Goal: Task Accomplishment & Management: Manage account settings

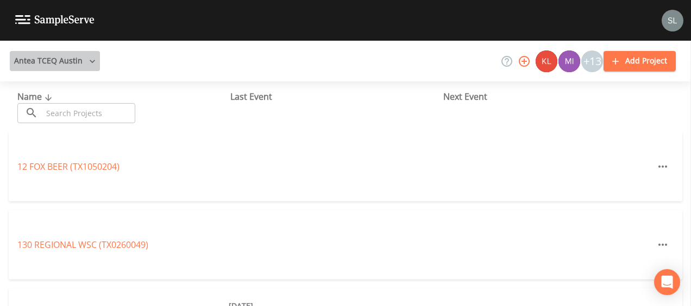
click at [87, 65] on icon "button" at bounding box center [92, 61] width 11 height 11
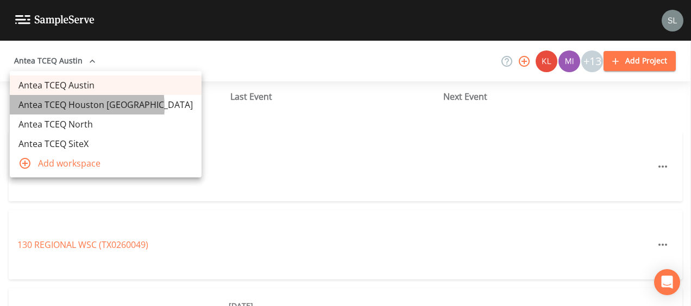
click at [63, 107] on link "Antea TCEQ Houston [GEOGRAPHIC_DATA]" at bounding box center [106, 105] width 192 height 20
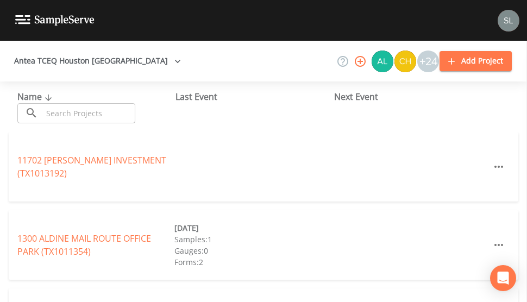
click at [67, 113] on input "text" at bounding box center [88, 113] width 93 height 20
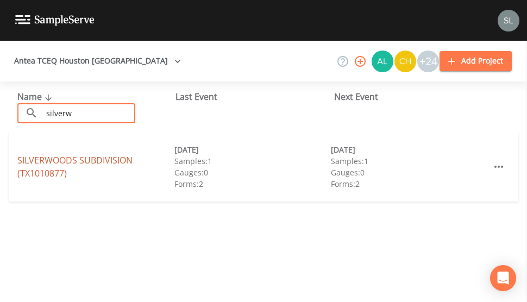
type input "silverw"
click at [37, 157] on link "SILVERWOODS SUBDIVISION (TX1010877)" at bounding box center [74, 166] width 115 height 25
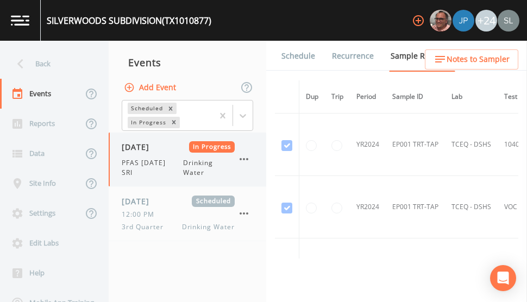
click at [155, 155] on div "08/13/2025 In Progress PFAS 8/13/25 SRI Drinking Water" at bounding box center [178, 159] width 113 height 36
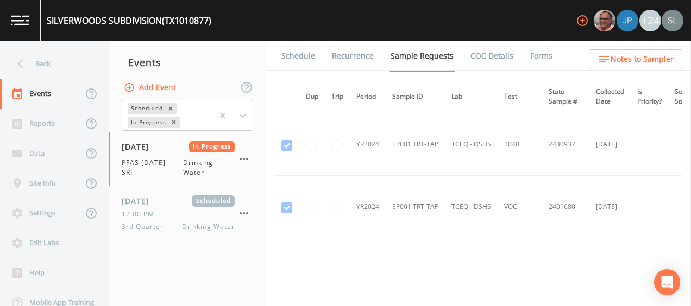
click at [535, 68] on link "Forms" at bounding box center [541, 56] width 26 height 30
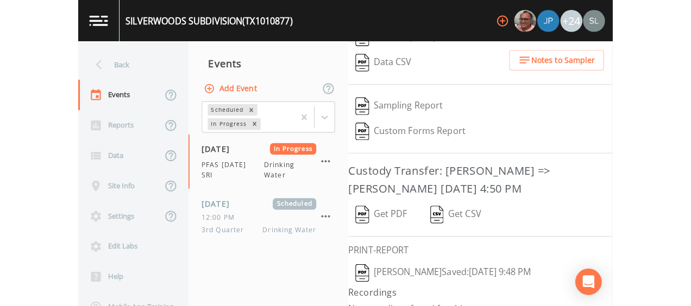
scroll to position [233, 0]
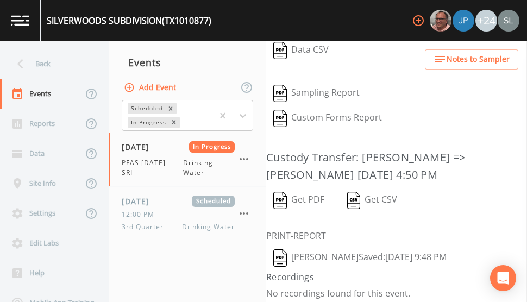
click at [333, 252] on button "[PERSON_NAME]  Saved: [DATE] 9:48 PM" at bounding box center [359, 257] width 187 height 25
click at [294, 197] on button "Get PDF" at bounding box center [298, 200] width 65 height 25
click at [245, 157] on icon "button" at bounding box center [243, 159] width 13 height 13
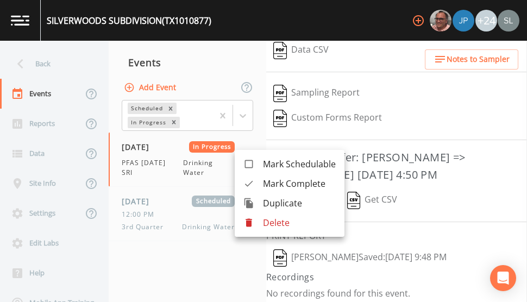
click at [265, 182] on span "Mark Complete" at bounding box center [299, 183] width 73 height 13
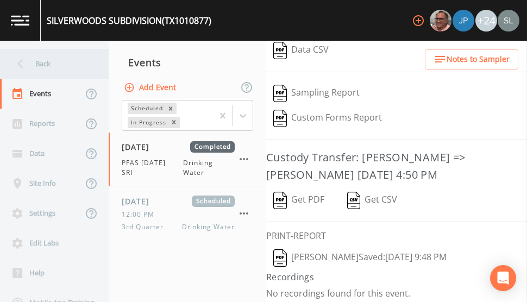
click at [27, 74] on div "Back" at bounding box center [49, 64] width 98 height 30
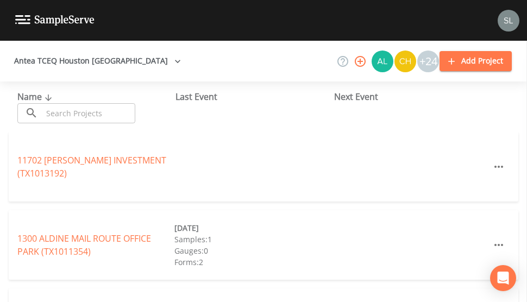
click at [88, 119] on input "text" at bounding box center [88, 113] width 93 height 20
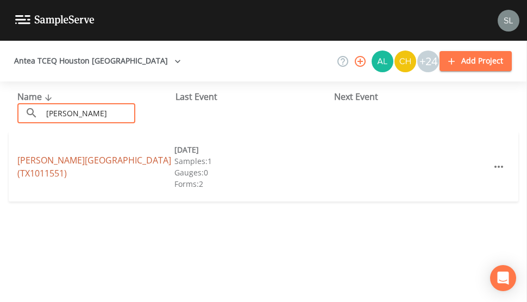
type input "binford"
click at [35, 163] on link "BINFORD PLACE SUBDIVISION (TX1011551)" at bounding box center [94, 166] width 154 height 25
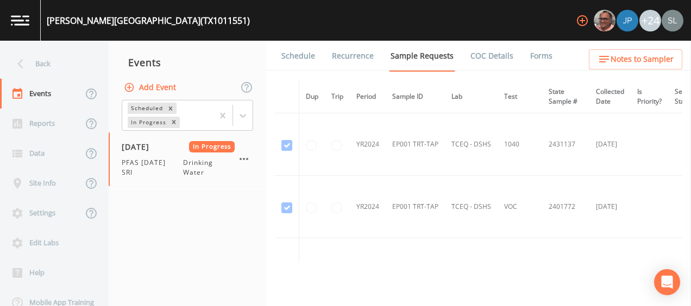
click at [537, 55] on link "Forms" at bounding box center [541, 56] width 26 height 30
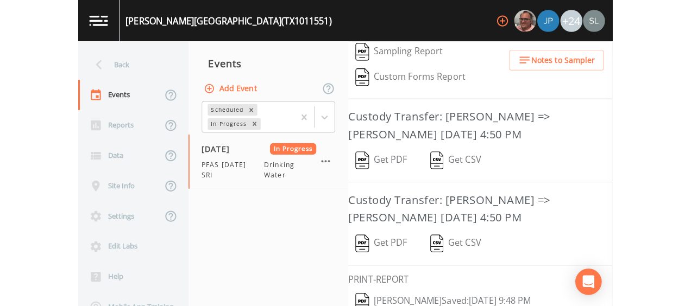
scroll to position [315, 0]
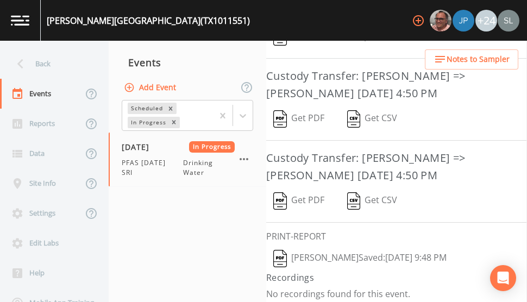
click at [318, 252] on button "[PERSON_NAME]  Saved: [DATE] 9:48 PM" at bounding box center [359, 258] width 187 height 25
click at [312, 195] on button "Get PDF" at bounding box center [298, 200] width 65 height 25
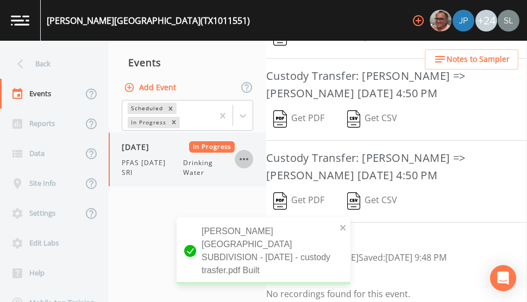
click at [248, 162] on icon "button" at bounding box center [243, 159] width 13 height 13
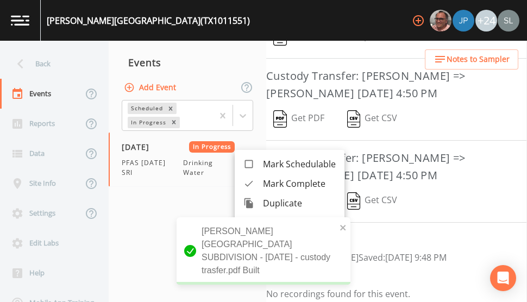
click at [261, 185] on div at bounding box center [253, 183] width 20 height 11
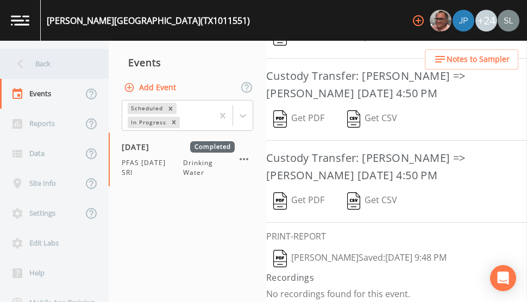
click at [97, 68] on div "Back" at bounding box center [54, 64] width 109 height 30
click at [78, 65] on div "Back" at bounding box center [49, 64] width 98 height 30
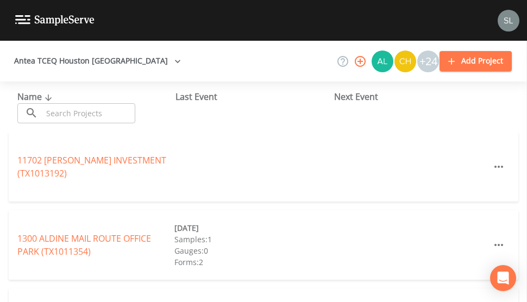
click at [116, 122] on input "text" at bounding box center [88, 113] width 93 height 20
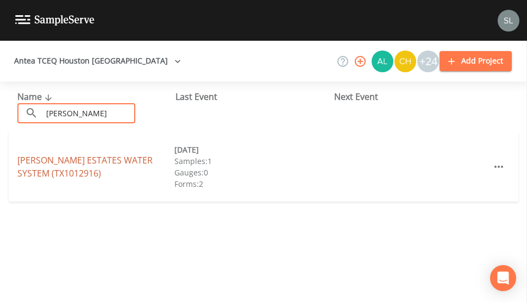
type input "hamilton"
click at [37, 164] on link "HAMILTON ESTATES WATER SYSTEM (TX1012916)" at bounding box center [84, 166] width 135 height 25
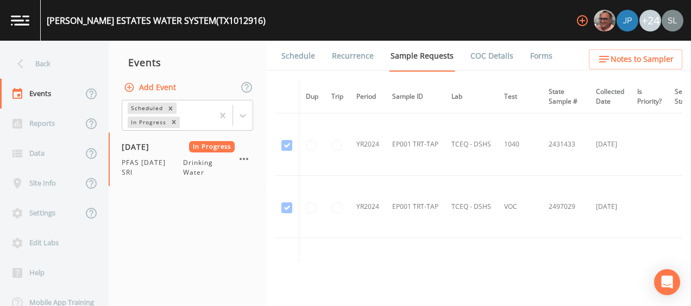
click at [532, 62] on link "Forms" at bounding box center [541, 56] width 26 height 30
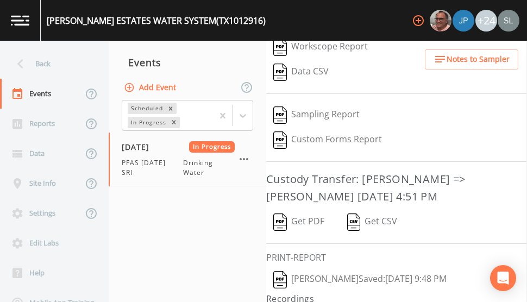
scroll to position [233, 0]
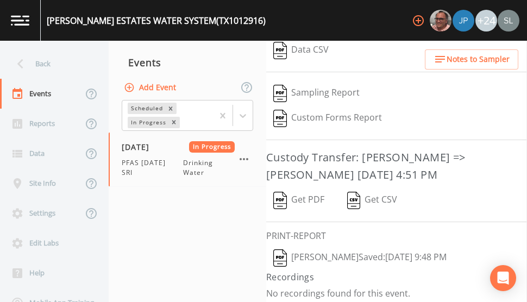
click at [326, 252] on button "[PERSON_NAME]  Saved: [DATE] 9:48 PM" at bounding box center [359, 257] width 187 height 25
click at [284, 199] on img "button" at bounding box center [280, 200] width 14 height 17
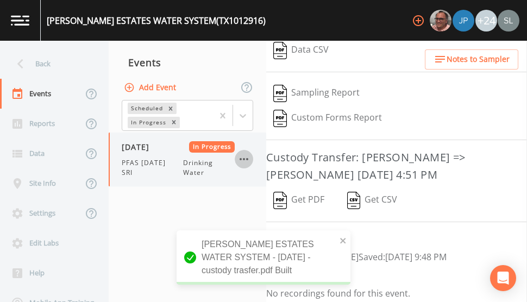
click at [238, 154] on icon "button" at bounding box center [243, 159] width 13 height 13
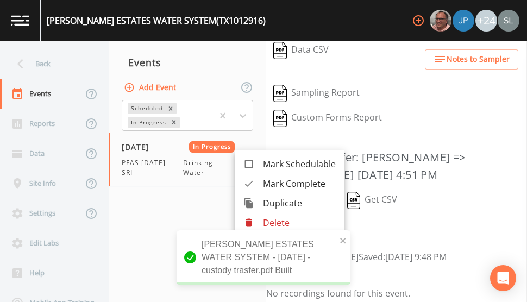
click at [269, 181] on span "Mark Complete" at bounding box center [299, 183] width 73 height 13
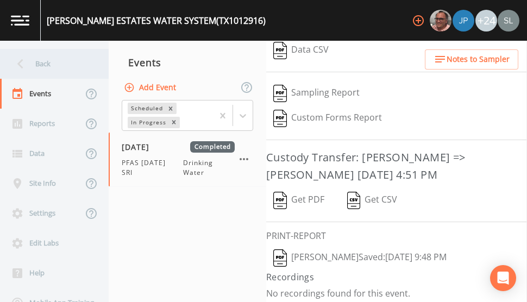
click at [47, 58] on div "Back" at bounding box center [49, 64] width 98 height 30
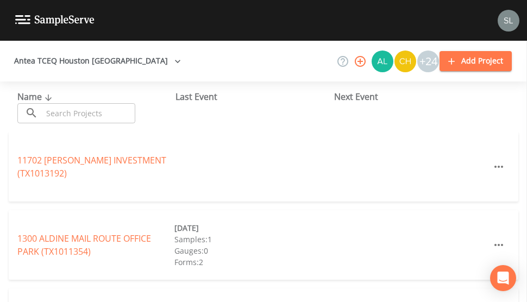
click at [88, 128] on div "Name ​ ​ Last Event Next Event" at bounding box center [263, 106] width 527 height 50
click at [85, 117] on input "text" at bounding box center [88, 113] width 93 height 20
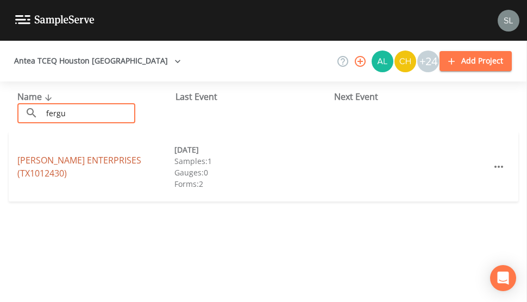
type input "fergu"
click at [27, 168] on link "FERGUSON ENTERPRISES (TX1012430)" at bounding box center [79, 166] width 124 height 25
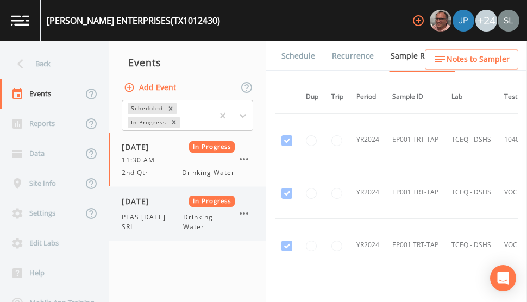
click at [148, 216] on span "PFAS 8/13/25 SRI" at bounding box center [152, 222] width 61 height 20
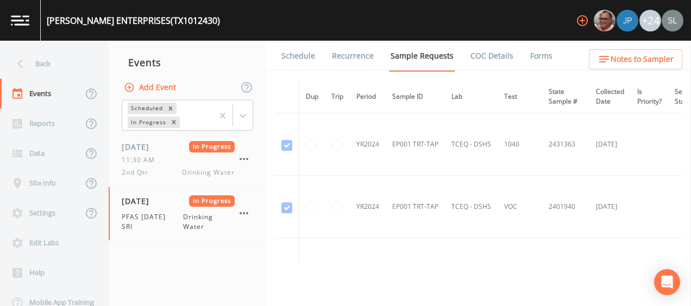
click at [531, 58] on link "Forms" at bounding box center [541, 56] width 26 height 30
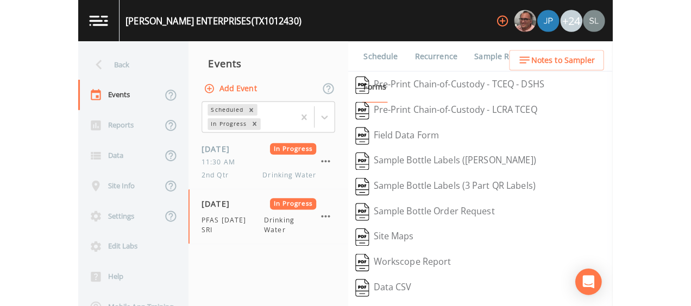
scroll to position [233, 0]
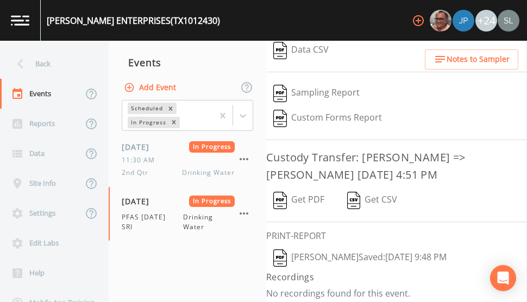
click at [331, 252] on button "[PERSON_NAME]  Saved: [DATE] 9:48 PM" at bounding box center [359, 257] width 187 height 25
click at [322, 198] on button "Get PDF" at bounding box center [298, 200] width 65 height 25
click at [249, 212] on icon "button" at bounding box center [243, 213] width 13 height 13
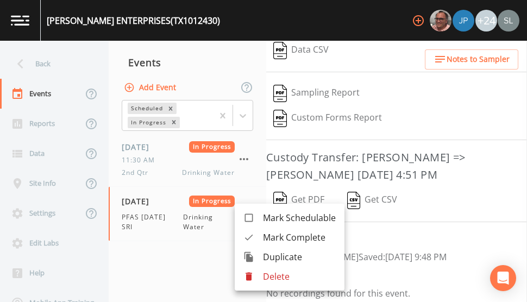
click at [306, 235] on span "Mark Complete" at bounding box center [299, 237] width 73 height 13
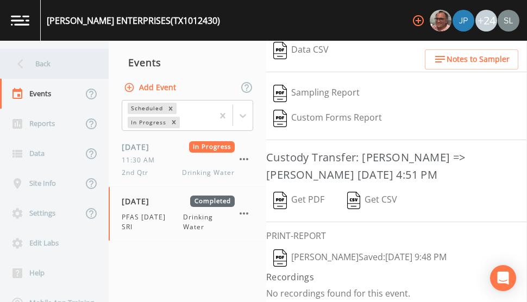
click at [61, 62] on div "Back" at bounding box center [49, 64] width 98 height 30
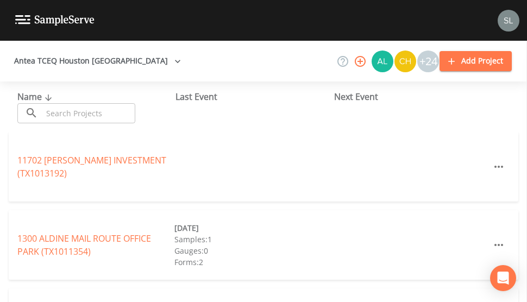
click at [96, 111] on input "text" at bounding box center [88, 113] width 93 height 20
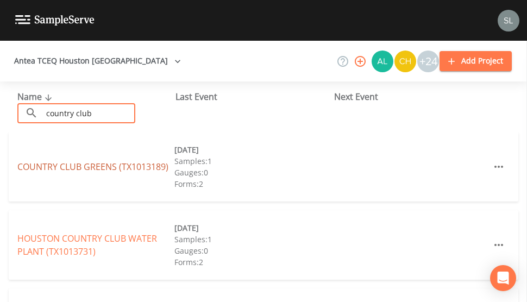
type input "country club"
click at [40, 167] on link "COUNTRY CLUB GREENS (TX1013189)" at bounding box center [92, 167] width 151 height 12
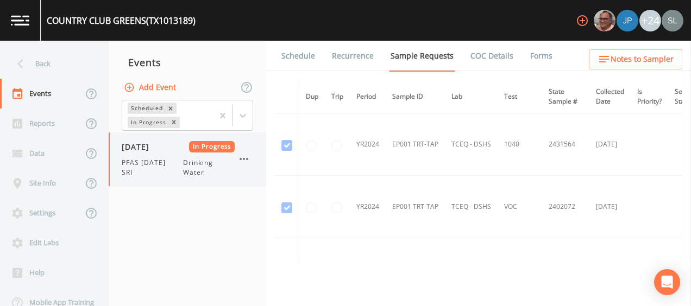
click at [151, 164] on span "PFAS 8/13/25 SRI" at bounding box center [152, 168] width 61 height 20
click at [528, 54] on link "Forms" at bounding box center [541, 56] width 26 height 30
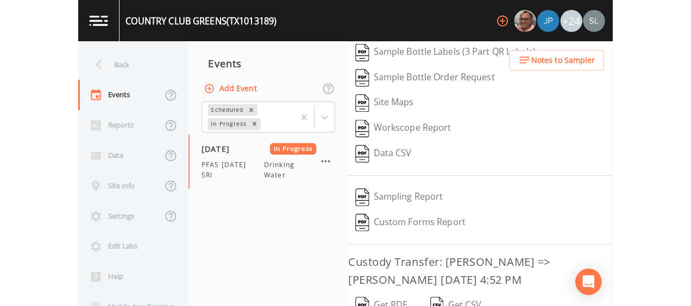
scroll to position [233, 0]
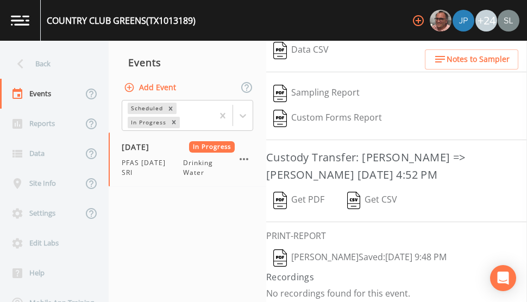
click at [344, 256] on button "[PERSON_NAME]  Saved: [DATE] 9:48 PM" at bounding box center [359, 257] width 187 height 25
click at [299, 206] on button "Get PDF" at bounding box center [298, 200] width 65 height 25
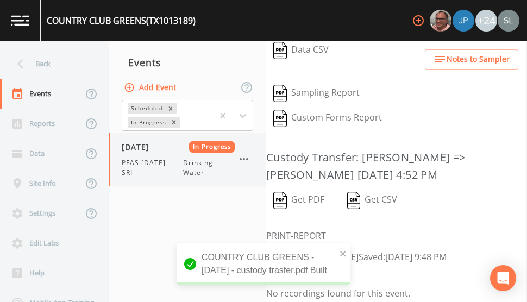
click at [243, 161] on icon "button" at bounding box center [243, 159] width 13 height 13
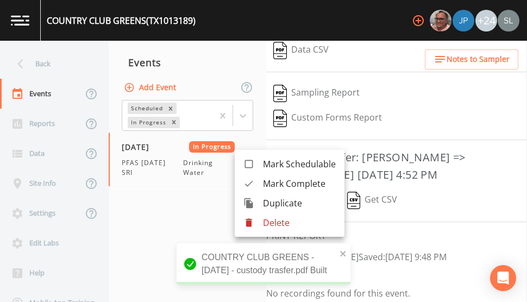
click at [260, 181] on div at bounding box center [253, 183] width 20 height 11
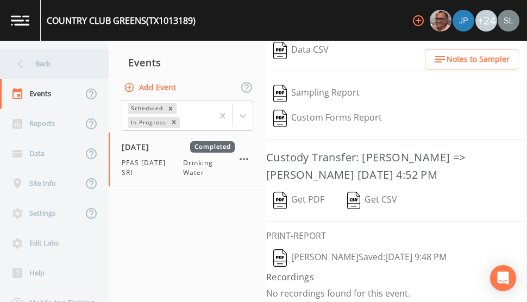
click at [84, 59] on div "Back" at bounding box center [49, 64] width 98 height 30
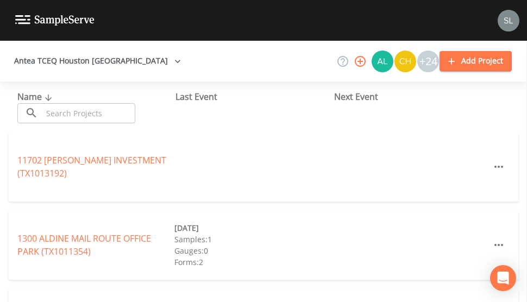
click at [85, 99] on div "Name ​ ​" at bounding box center [96, 106] width 158 height 33
click at [86, 117] on input "text" at bounding box center [88, 113] width 93 height 20
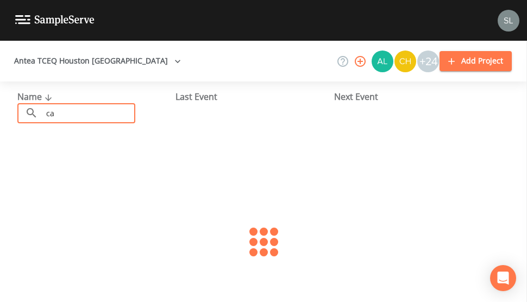
type input "c"
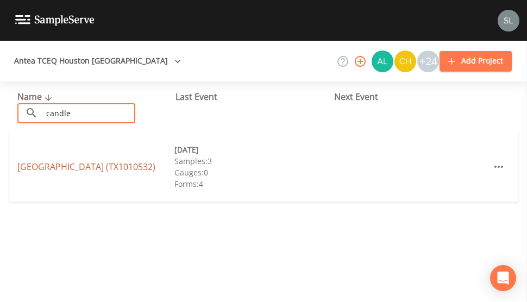
type input "candle"
click at [40, 163] on link "CANDLELIGHT HILLS SUBDIVISION (TX1010532)" at bounding box center [86, 167] width 138 height 12
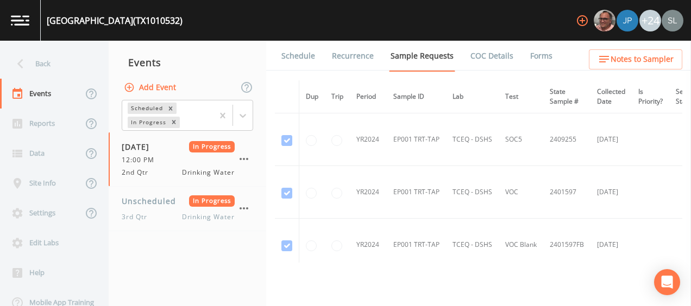
click at [531, 55] on link "Forms" at bounding box center [541, 56] width 26 height 30
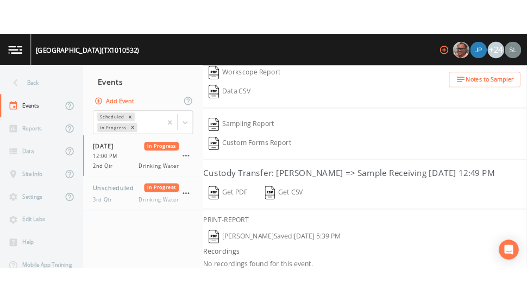
scroll to position [212, 0]
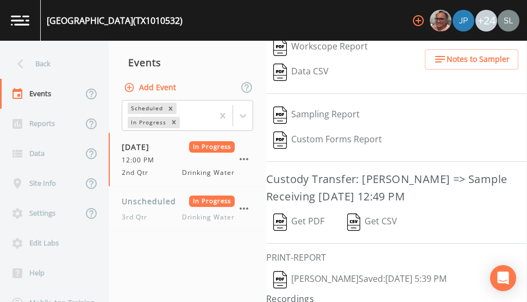
click at [322, 277] on button "Earl Miller  Saved: May 19, 2025 5:39 PM" at bounding box center [359, 279] width 187 height 25
click at [161, 167] on div "05/19/2025 In Progress 12:00 PM 2nd Qtr Drinking Water" at bounding box center [178, 159] width 113 height 36
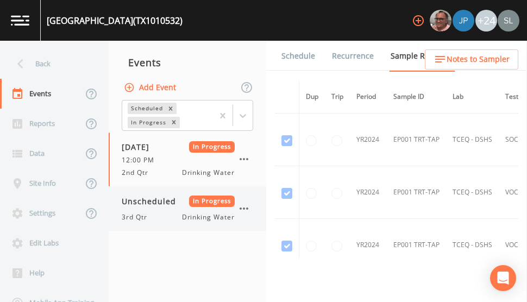
click at [153, 209] on div "Unscheduled In Progress 3rd Qtr Drinking Water" at bounding box center [178, 208] width 113 height 27
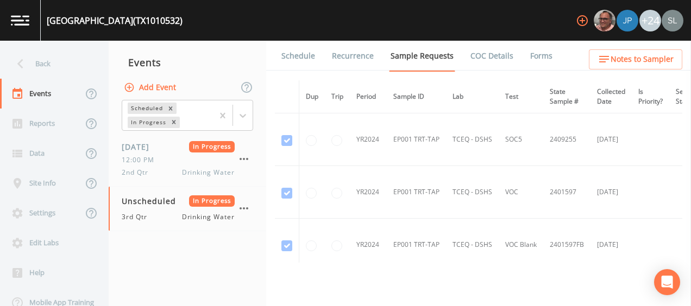
click at [528, 56] on link "Forms" at bounding box center [541, 56] width 26 height 30
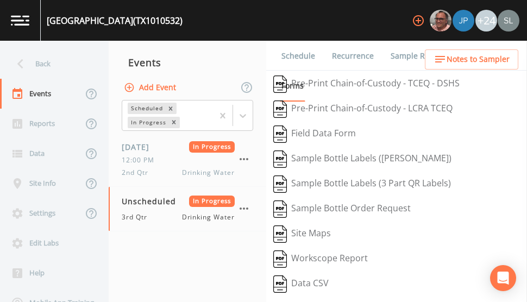
scroll to position [233, 0]
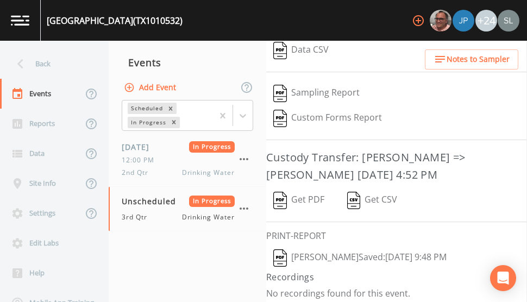
click at [368, 192] on button "Get CSV" at bounding box center [371, 200] width 65 height 25
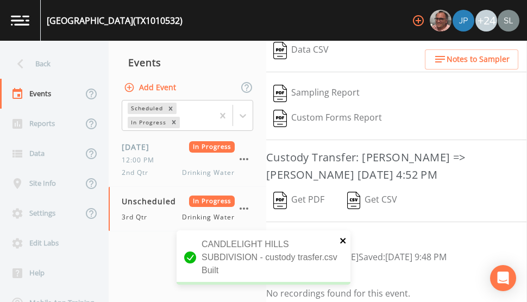
click at [346, 240] on icon "close" at bounding box center [343, 240] width 8 height 9
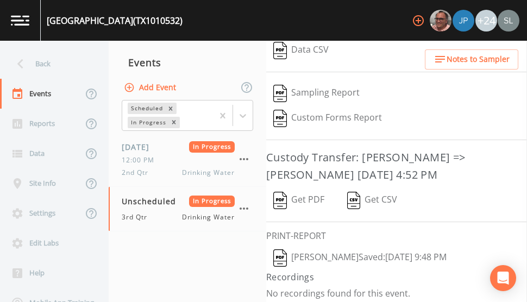
click at [317, 251] on button "[PERSON_NAME]  Saved: [DATE] 9:48 PM" at bounding box center [359, 257] width 187 height 25
click at [307, 202] on button "Get PDF" at bounding box center [298, 200] width 65 height 25
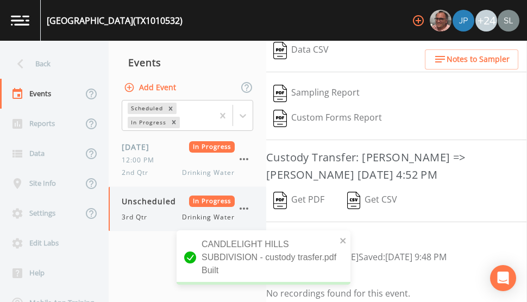
click at [245, 205] on icon "button" at bounding box center [243, 208] width 13 height 13
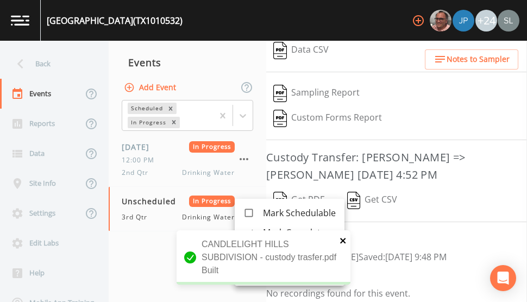
click at [346, 239] on icon "close" at bounding box center [343, 240] width 8 height 9
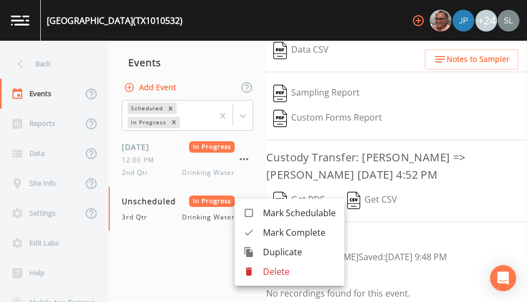
click at [292, 235] on span "Mark Complete" at bounding box center [299, 232] width 73 height 13
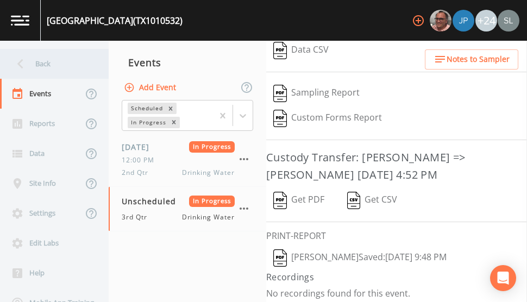
click at [61, 64] on div "Back" at bounding box center [49, 64] width 98 height 30
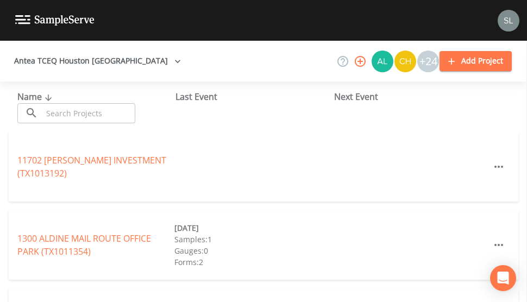
click at [104, 119] on input "text" at bounding box center [88, 113] width 93 height 20
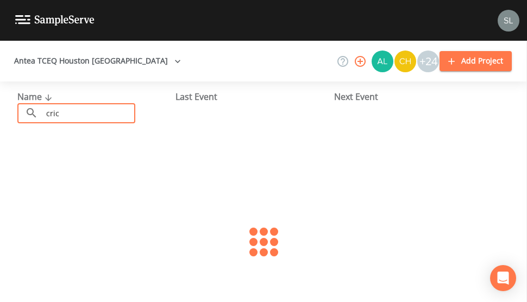
type input "crick"
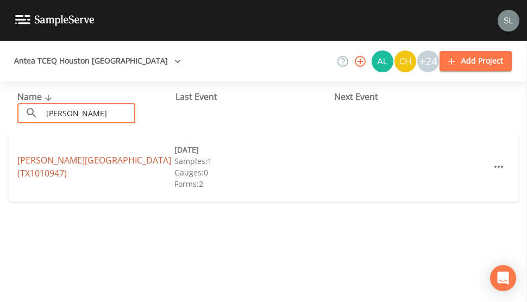
click at [45, 168] on link "CRICKETT HILL ESTATES (TX1010947)" at bounding box center [94, 166] width 154 height 25
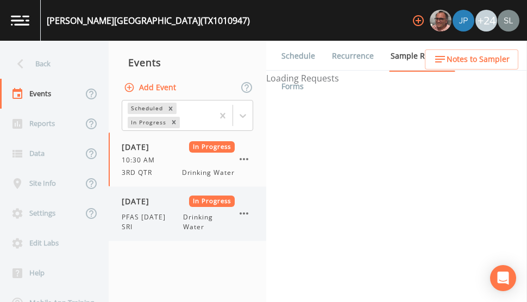
click at [149, 217] on span "PFAS 8/13/25 SRI" at bounding box center [152, 222] width 61 height 20
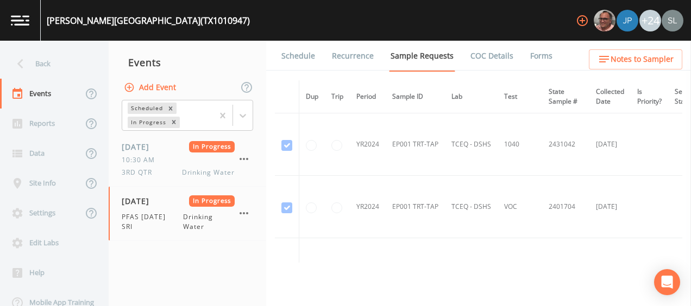
click at [528, 59] on link "Forms" at bounding box center [541, 56] width 26 height 30
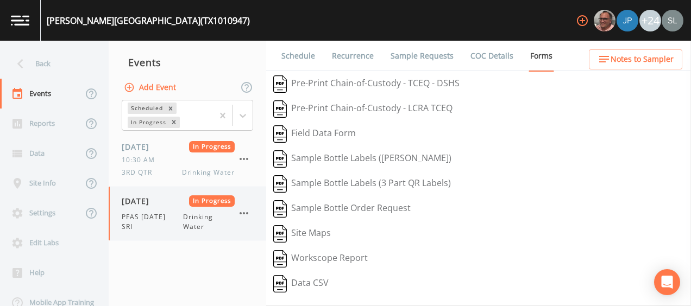
click at [135, 223] on span "PFAS 8/13/25 SRI" at bounding box center [152, 222] width 61 height 20
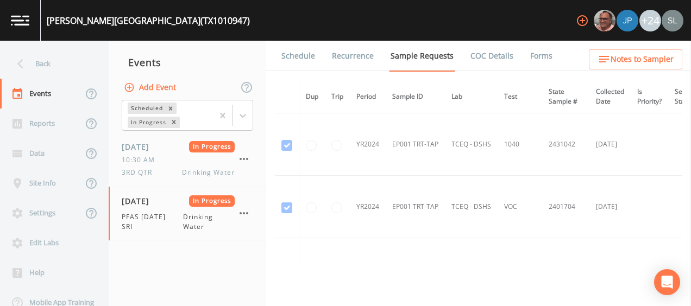
click at [529, 55] on link "Forms" at bounding box center [541, 56] width 26 height 30
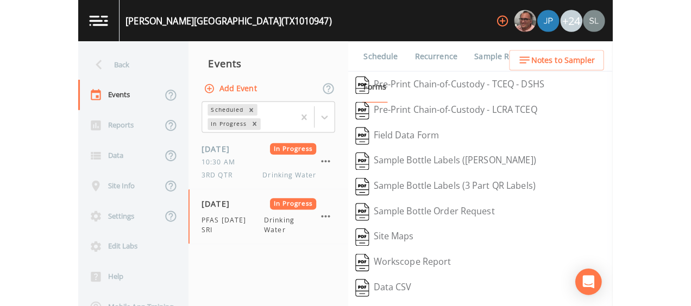
scroll to position [233, 0]
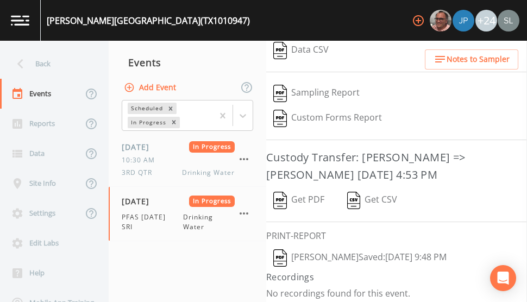
click at [343, 251] on button "[PERSON_NAME]  Saved: [DATE] 9:48 PM" at bounding box center [359, 257] width 187 height 25
click at [246, 213] on icon "button" at bounding box center [243, 213] width 9 height 2
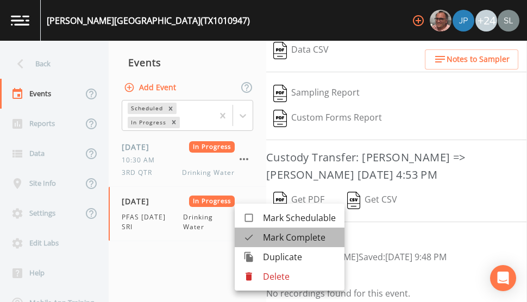
click at [284, 233] on span "Mark Complete" at bounding box center [299, 237] width 73 height 13
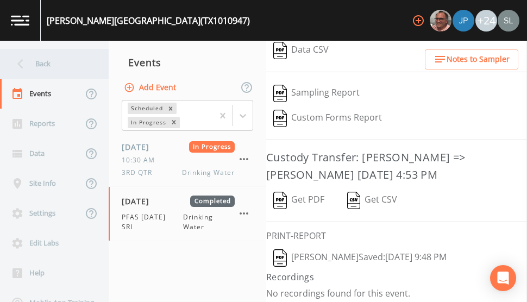
click at [83, 60] on div "Back" at bounding box center [49, 64] width 98 height 30
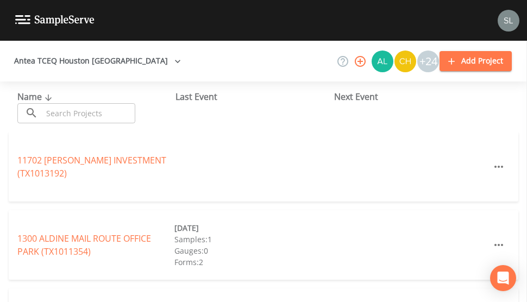
click at [96, 116] on input "text" at bounding box center [88, 113] width 93 height 20
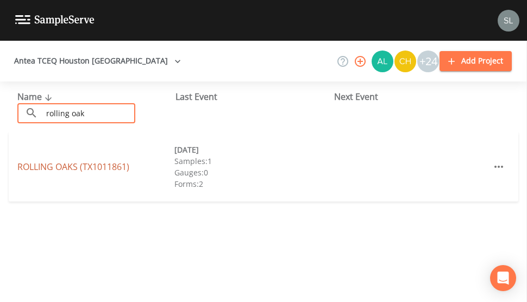
type input "rolling oak"
click at [39, 168] on link "ROLLING OAKS (TX1011861)" at bounding box center [73, 167] width 112 height 12
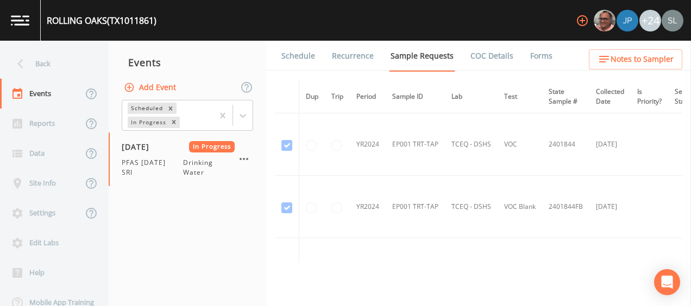
click at [535, 59] on link "Forms" at bounding box center [541, 56] width 26 height 30
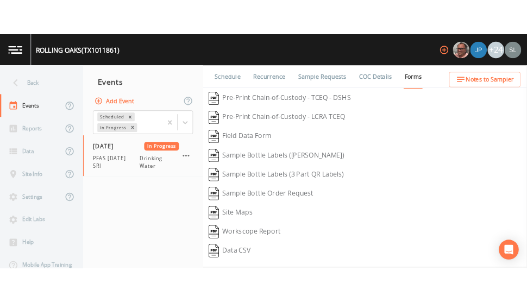
scroll to position [212, 0]
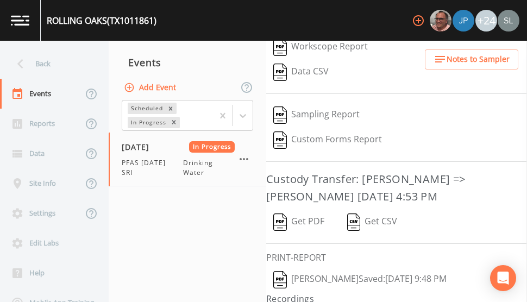
click at [318, 271] on button "[PERSON_NAME]  Saved: [DATE] 9:48 PM" at bounding box center [359, 279] width 187 height 25
click at [69, 66] on div "Back" at bounding box center [49, 64] width 98 height 30
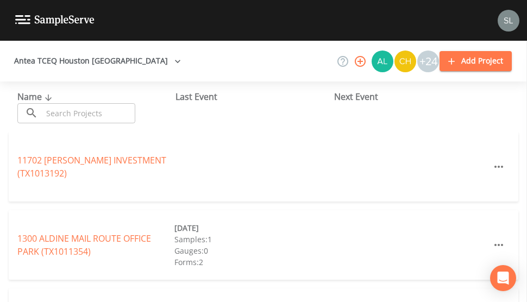
click at [73, 109] on input "text" at bounding box center [88, 113] width 93 height 20
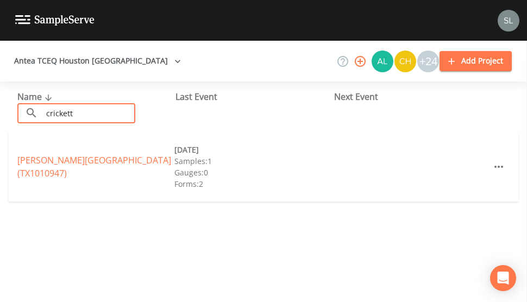
type input "crickett"
click at [43, 172] on div "CRICKETT HILL ESTATES (TX1010947)" at bounding box center [95, 167] width 157 height 26
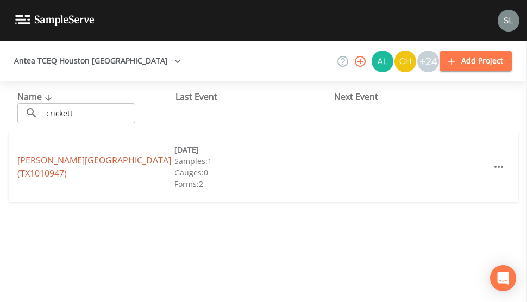
click at [39, 166] on link "CRICKETT HILL ESTATES (TX1010947)" at bounding box center [94, 166] width 154 height 25
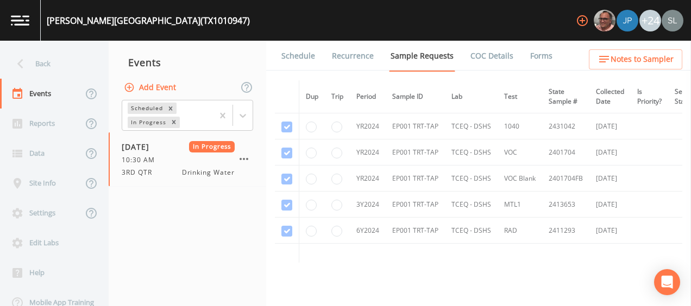
click at [533, 58] on link "Forms" at bounding box center [541, 56] width 26 height 30
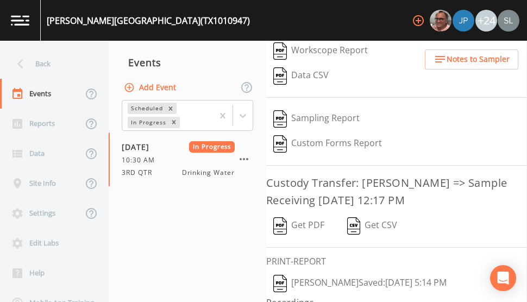
scroll to position [183, 0]
click at [314, 227] on button "Get PDF" at bounding box center [298, 225] width 65 height 25
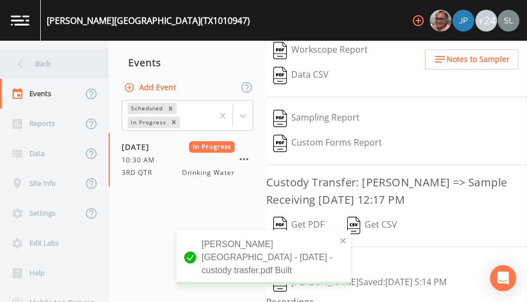
click at [80, 62] on div "Back" at bounding box center [49, 64] width 98 height 30
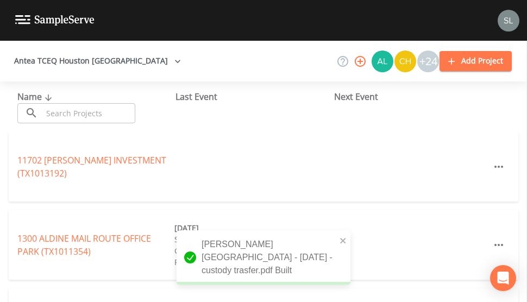
click at [90, 110] on input "text" at bounding box center [88, 113] width 93 height 20
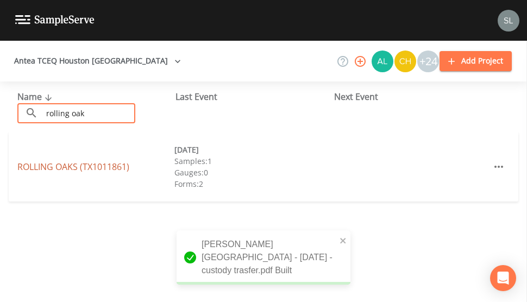
type input "rolling oak"
click at [30, 171] on link "ROLLING OAKS (TX1011861)" at bounding box center [73, 167] width 112 height 12
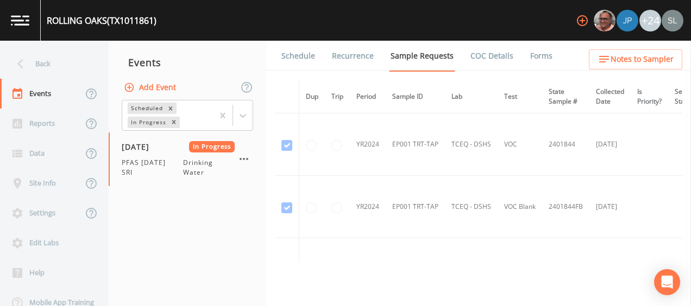
click at [528, 55] on link "Forms" at bounding box center [541, 56] width 26 height 30
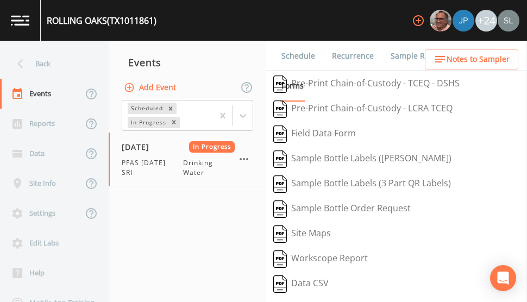
scroll to position [233, 0]
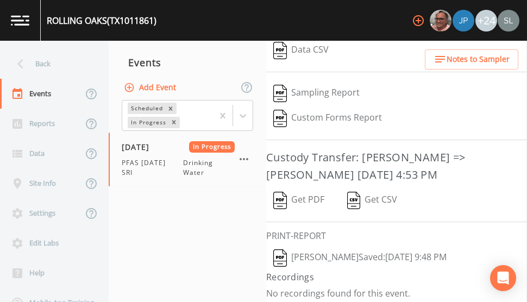
click at [306, 253] on button "[PERSON_NAME]  Saved: [DATE] 9:48 PM" at bounding box center [359, 257] width 187 height 25
click at [246, 22] on div "ROLLING OAKS (TX1011861) +24" at bounding box center [263, 20] width 527 height 41
click at [309, 197] on button "Get PDF" at bounding box center [298, 200] width 65 height 25
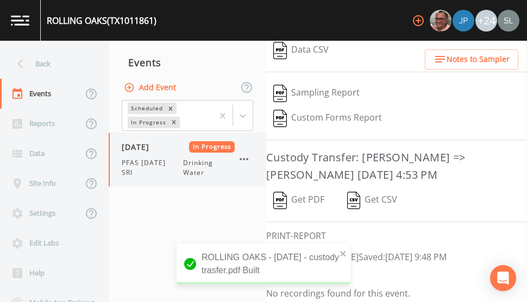
click at [248, 157] on icon "button" at bounding box center [243, 159] width 13 height 13
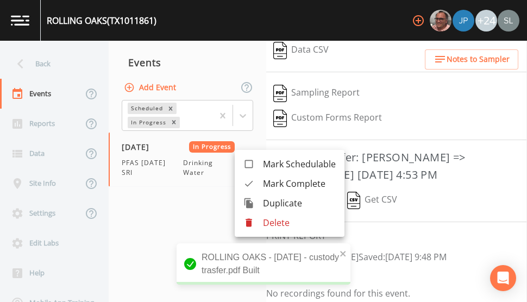
click at [269, 182] on span "Mark Complete" at bounding box center [299, 183] width 73 height 13
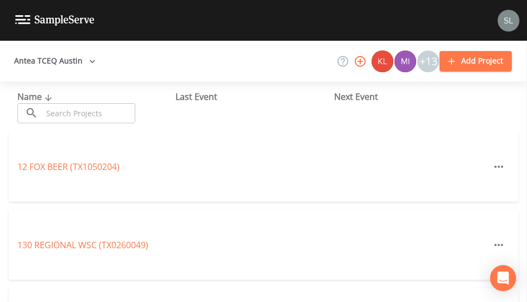
click at [70, 118] on input "text" at bounding box center [88, 113] width 93 height 20
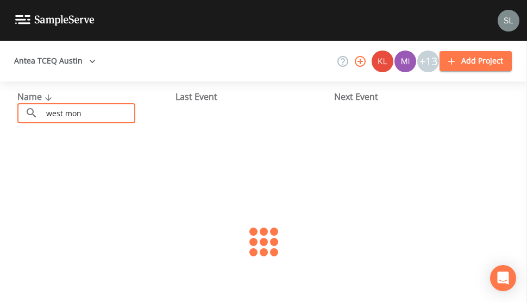
type input "west mont"
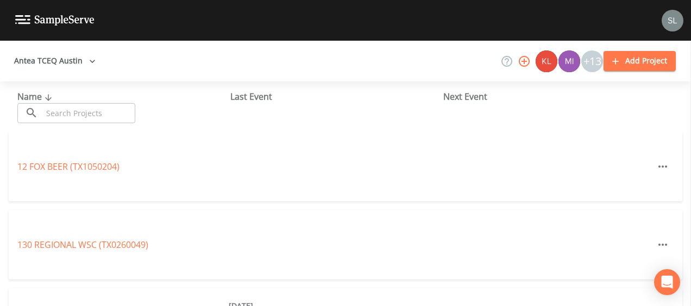
click at [103, 117] on input "text" at bounding box center [88, 113] width 93 height 20
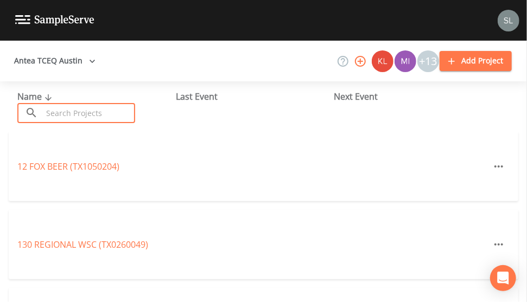
click at [105, 115] on input "text" at bounding box center [88, 113] width 93 height 20
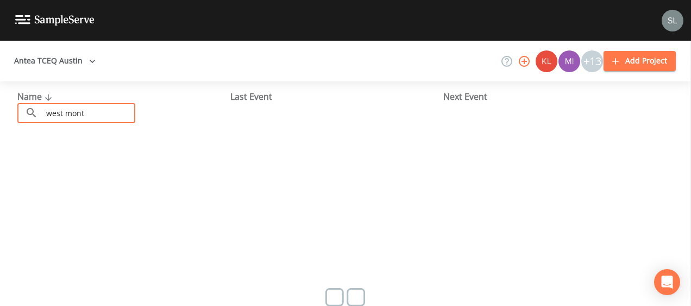
type input "west mont"
click at [54, 68] on button "Antea TCEQ Austin" at bounding box center [55, 61] width 90 height 20
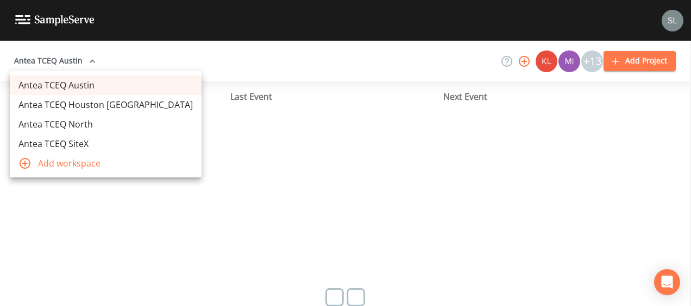
click at [67, 100] on link "Antea TCEQ Houston [GEOGRAPHIC_DATA]" at bounding box center [106, 105] width 192 height 20
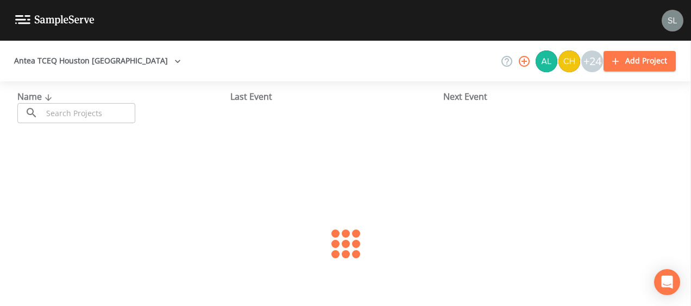
click at [91, 109] on input "text" at bounding box center [88, 113] width 93 height 20
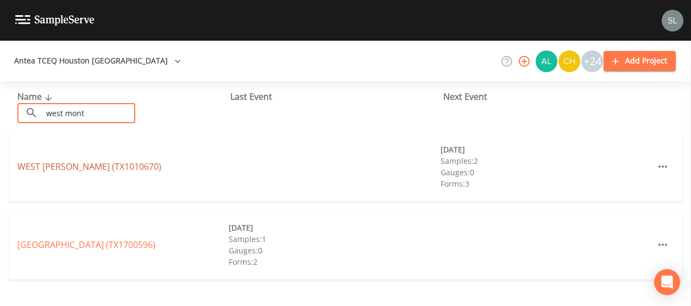
type input "west mont"
click at [43, 169] on link "[GEOGRAPHIC_DATA][PERSON_NAME] (TX1010670)" at bounding box center [89, 167] width 144 height 12
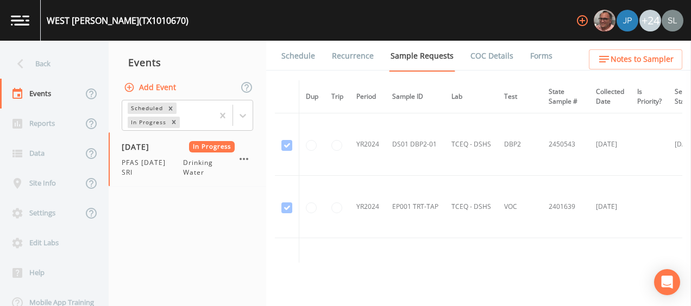
click at [528, 55] on link "Forms" at bounding box center [541, 56] width 26 height 30
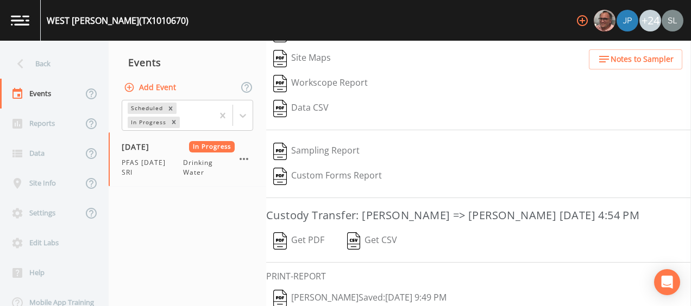
scroll to position [212, 0]
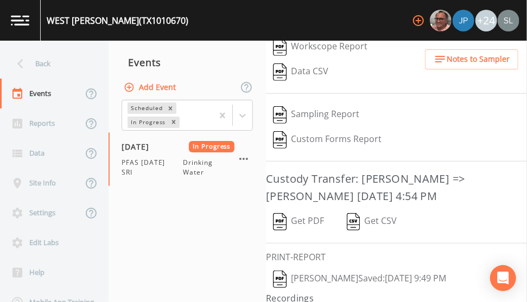
click at [334, 268] on button "[PERSON_NAME]  Saved: [DATE] 9:49 PM" at bounding box center [359, 279] width 187 height 25
click at [243, 157] on icon "button" at bounding box center [243, 159] width 13 height 13
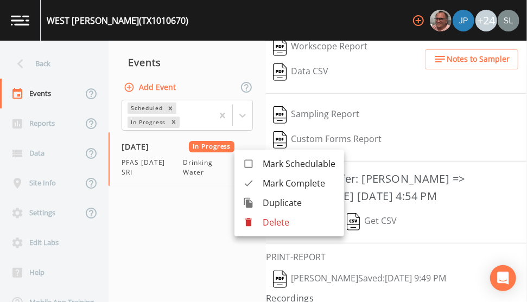
click at [272, 186] on span "Mark Complete" at bounding box center [299, 183] width 73 height 13
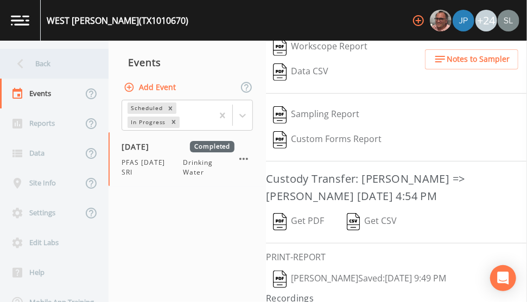
click at [62, 56] on div "Back" at bounding box center [49, 64] width 98 height 30
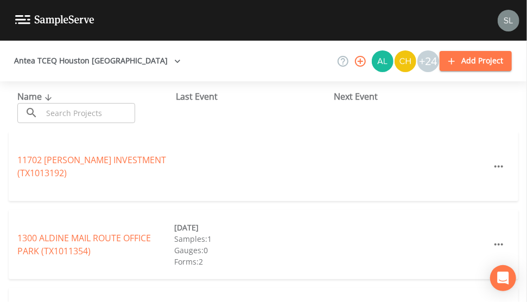
click at [84, 110] on input "text" at bounding box center [88, 113] width 93 height 20
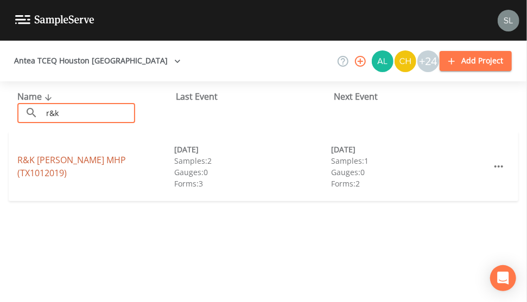
type input "r&k"
click at [37, 166] on link "R&K [PERSON_NAME] MHP (TX1012019)" at bounding box center [71, 166] width 109 height 25
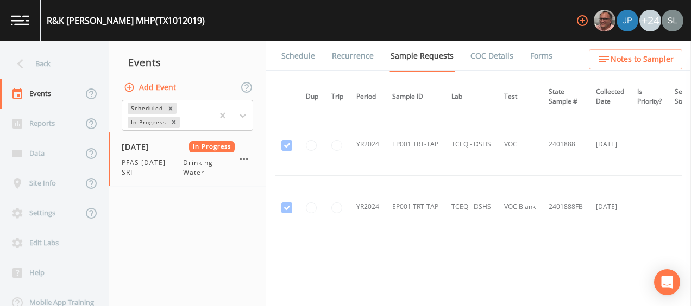
click at [528, 60] on link "Forms" at bounding box center [541, 56] width 26 height 30
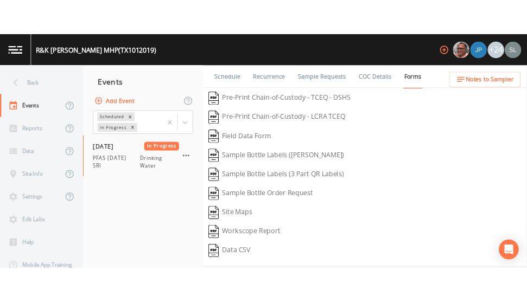
scroll to position [212, 0]
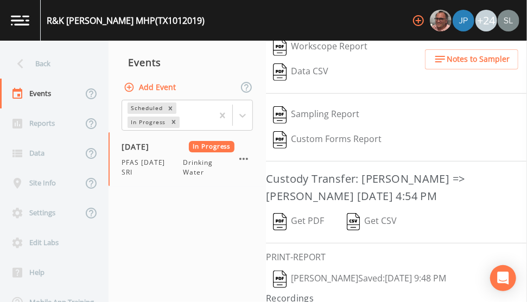
click at [331, 272] on button "[PERSON_NAME]  Saved: [DATE] 9:48 PM" at bounding box center [359, 279] width 187 height 25
click at [243, 157] on icon "button" at bounding box center [243, 159] width 13 height 13
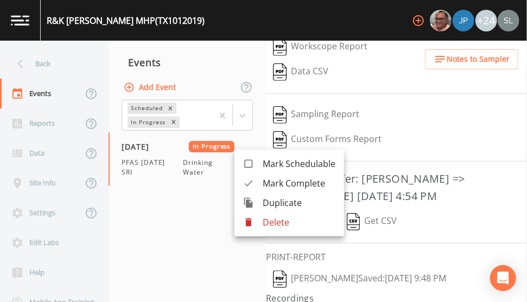
click at [298, 181] on span "Mark Complete" at bounding box center [299, 183] width 73 height 13
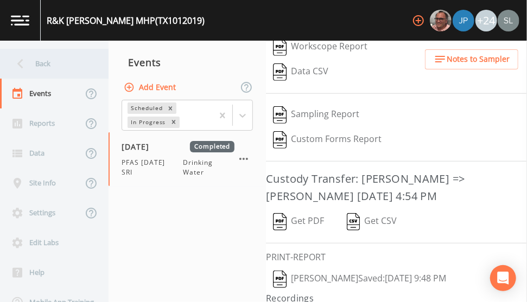
click at [95, 65] on div "Back" at bounding box center [54, 64] width 109 height 30
click at [78, 70] on div "Back" at bounding box center [49, 64] width 98 height 30
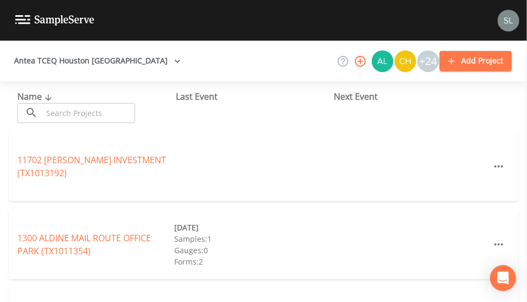
click at [85, 110] on input "text" at bounding box center [88, 113] width 93 height 20
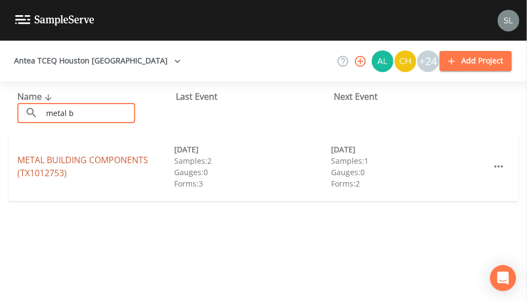
type input "metal b"
click at [20, 164] on link "METAL BUILDING COMPONENTS (TX1012753)" at bounding box center [82, 166] width 131 height 25
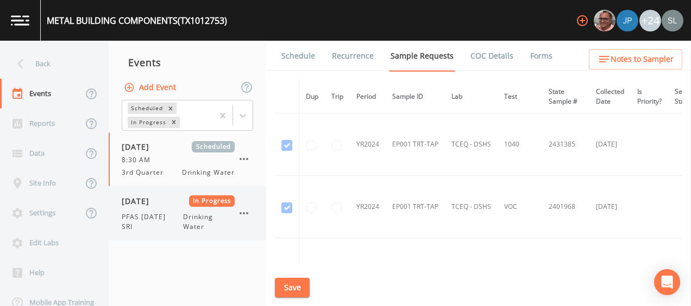
click at [157, 199] on span "[DATE]" at bounding box center [139, 200] width 35 height 11
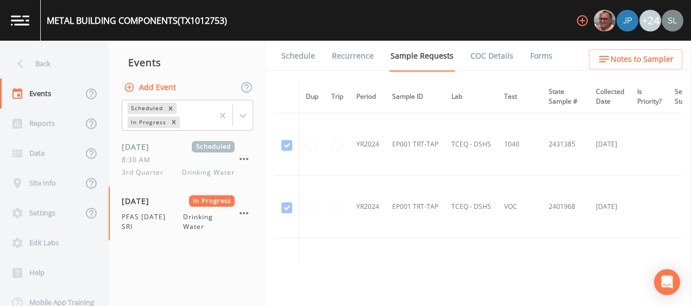
click at [528, 56] on link "Forms" at bounding box center [541, 56] width 26 height 30
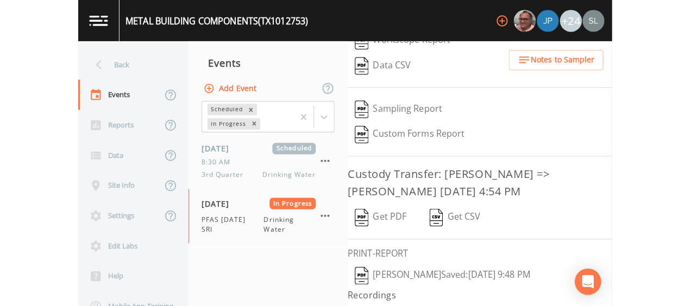
scroll to position [219, 0]
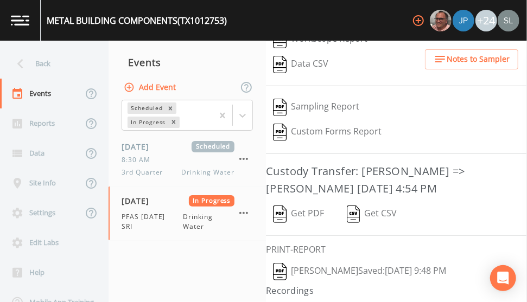
click at [333, 262] on button "[PERSON_NAME]  Saved: [DATE] 9:48 PM" at bounding box center [359, 272] width 187 height 25
click at [330, 263] on button "[PERSON_NAME]  Saved: [DATE] 9:48 PM" at bounding box center [359, 272] width 187 height 25
click at [244, 209] on icon "button" at bounding box center [243, 213] width 13 height 13
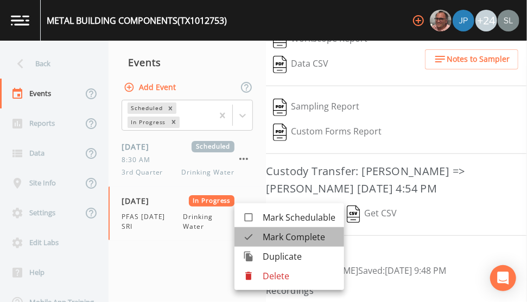
click at [257, 234] on div at bounding box center [253, 237] width 20 height 11
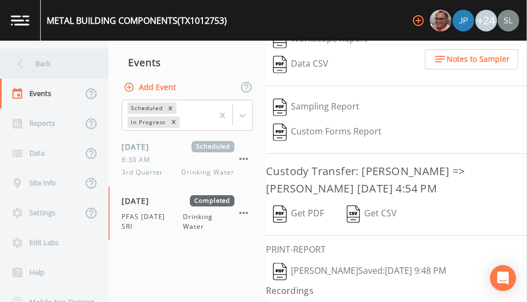
click at [87, 53] on div "Back" at bounding box center [49, 64] width 98 height 30
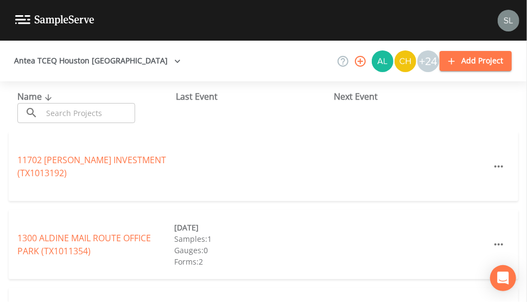
click at [72, 115] on input "text" at bounding box center [88, 113] width 93 height 20
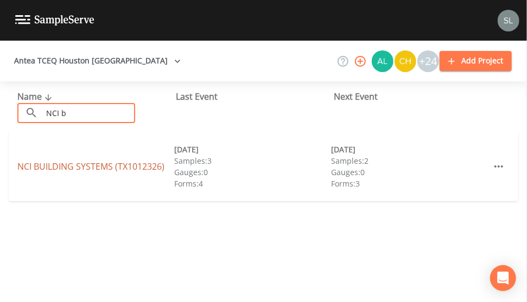
type input "NCI b"
click at [107, 166] on link "NCI BUILDING SYSTEMS (TX1012326)" at bounding box center [90, 167] width 147 height 12
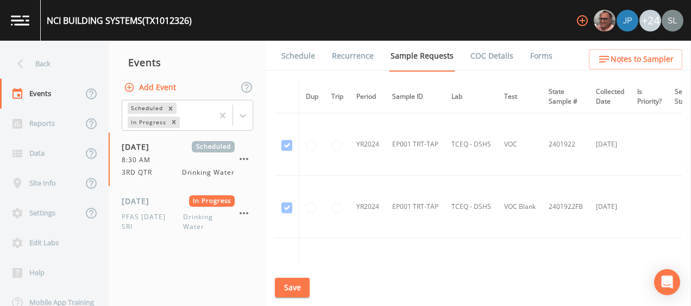
click at [533, 62] on link "Forms" at bounding box center [541, 56] width 26 height 30
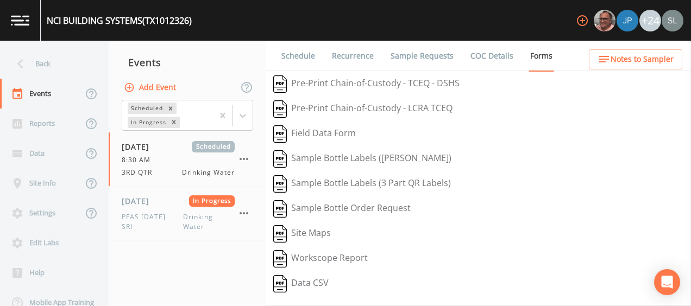
scroll to position [109, 0]
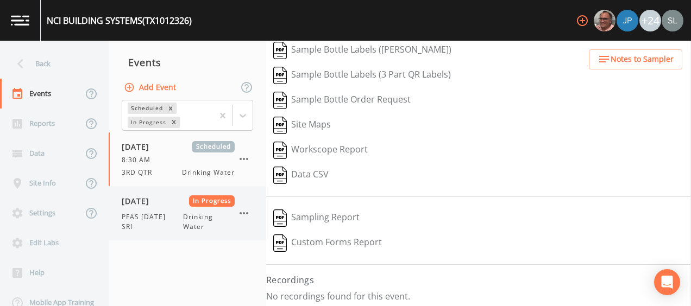
click at [181, 220] on span "PFAS [DATE] SRI" at bounding box center [152, 222] width 61 height 20
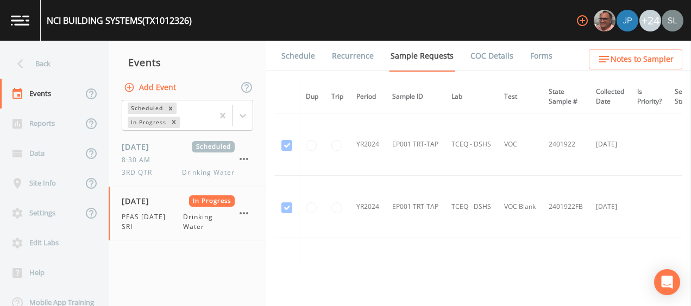
click at [531, 62] on link "Forms" at bounding box center [541, 56] width 26 height 30
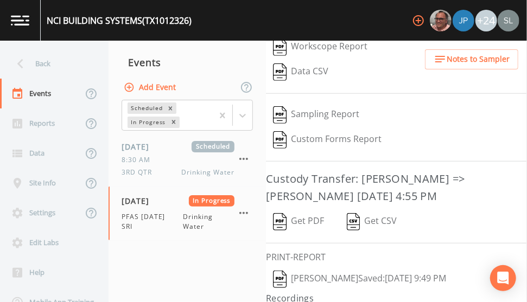
scroll to position [232, 0]
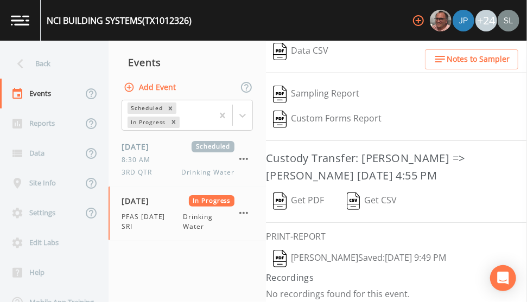
click at [379, 249] on button "[PERSON_NAME]  Saved: [DATE] 9:49 PM" at bounding box center [359, 258] width 187 height 25
click at [307, 189] on button "Get PDF" at bounding box center [298, 201] width 65 height 25
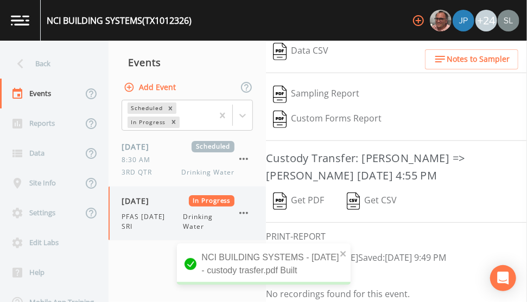
click at [244, 209] on icon "button" at bounding box center [243, 213] width 13 height 13
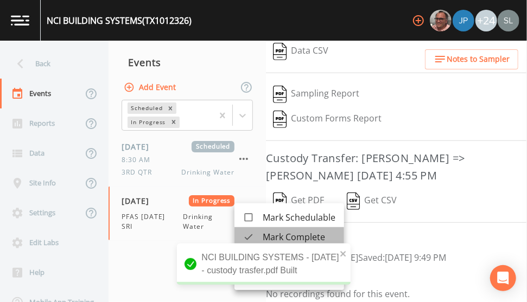
click at [263, 239] on span "Mark Complete" at bounding box center [299, 237] width 73 height 13
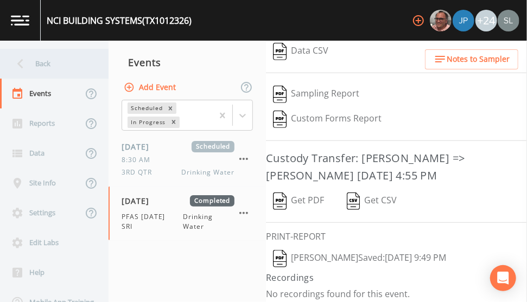
click at [35, 62] on div "Back" at bounding box center [49, 64] width 98 height 30
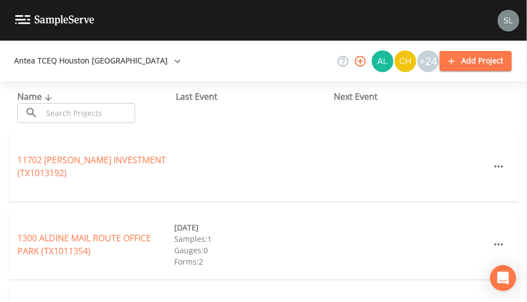
click at [80, 116] on input "text" at bounding box center [88, 113] width 93 height 20
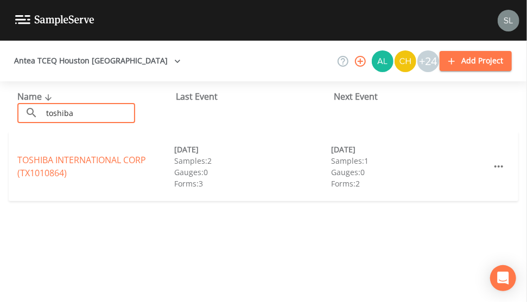
type input "toshiba"
click at [41, 166] on div "TOSHIBA INTERNATIONAL CORP (TX1010864)" at bounding box center [95, 167] width 157 height 26
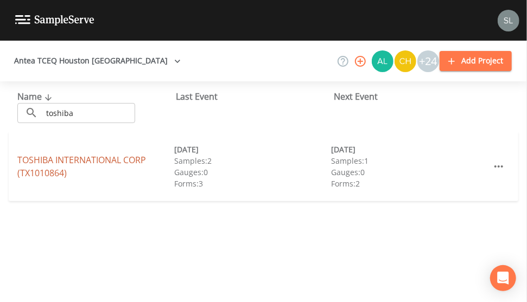
click at [134, 156] on link "TOSHIBA INTERNATIONAL CORP (TX1010864)" at bounding box center [81, 166] width 129 height 25
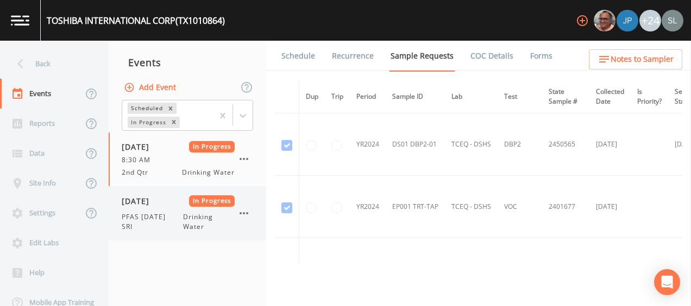
click at [155, 219] on span "PFAS [DATE] SRI" at bounding box center [152, 222] width 61 height 20
click at [530, 52] on link "Forms" at bounding box center [541, 56] width 26 height 30
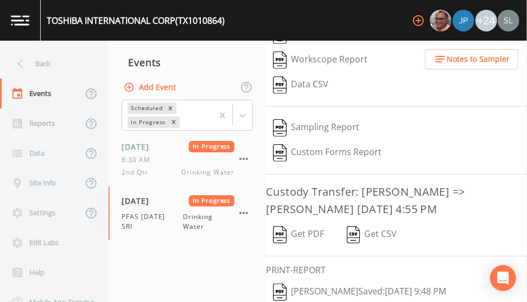
scroll to position [232, 0]
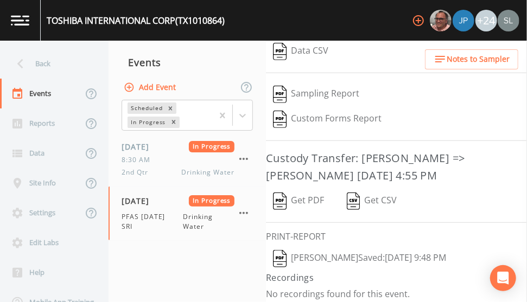
click at [321, 260] on button "[PERSON_NAME]  Saved: [DATE] 9:48 PM" at bounding box center [359, 258] width 187 height 25
click at [243, 59] on div "Events" at bounding box center [187, 62] width 157 height 27
click at [246, 211] on icon "button" at bounding box center [243, 213] width 13 height 13
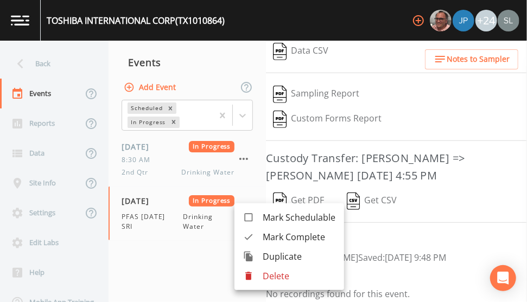
click at [274, 237] on span "Mark Complete" at bounding box center [299, 237] width 73 height 13
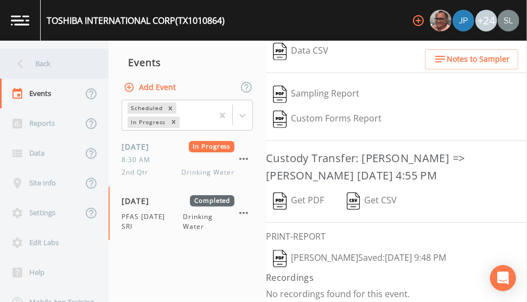
click at [60, 66] on div "Back" at bounding box center [49, 64] width 98 height 30
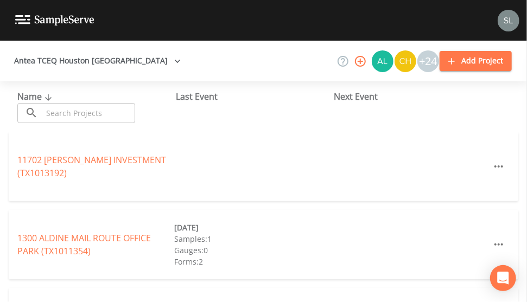
click at [85, 113] on input "text" at bounding box center [88, 113] width 93 height 20
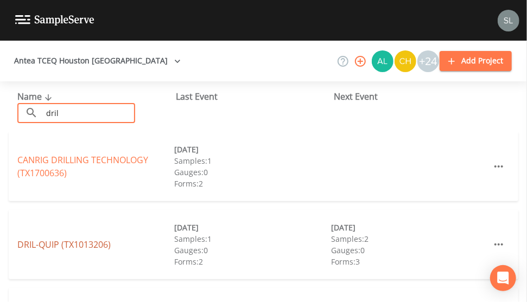
type input "dril"
click at [54, 243] on link "DRIL-QUIP (TX1013206)" at bounding box center [63, 245] width 93 height 12
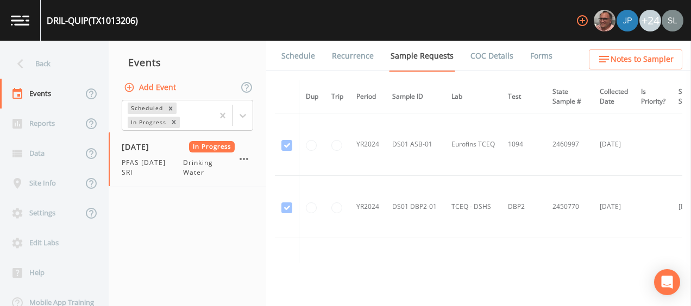
click at [543, 59] on link "Forms" at bounding box center [541, 56] width 26 height 30
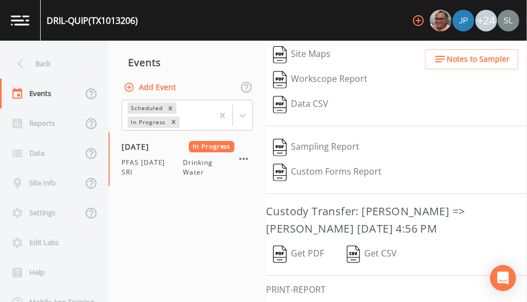
scroll to position [257, 0]
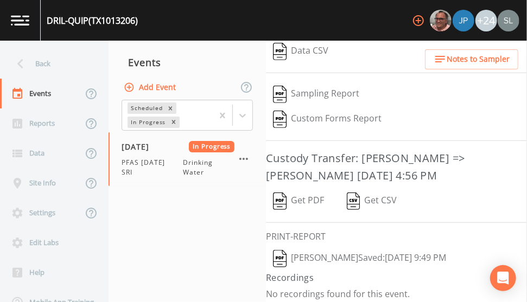
click at [331, 257] on button "[PERSON_NAME]  Saved: [DATE] 9:49 PM" at bounding box center [359, 258] width 187 height 25
click at [245, 159] on icon "button" at bounding box center [243, 159] width 13 height 13
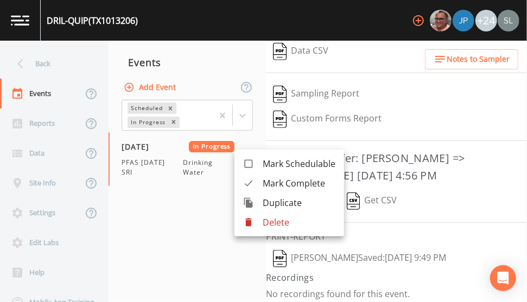
click at [271, 182] on span "Mark Complete" at bounding box center [299, 183] width 73 height 13
